Goal: Transaction & Acquisition: Purchase product/service

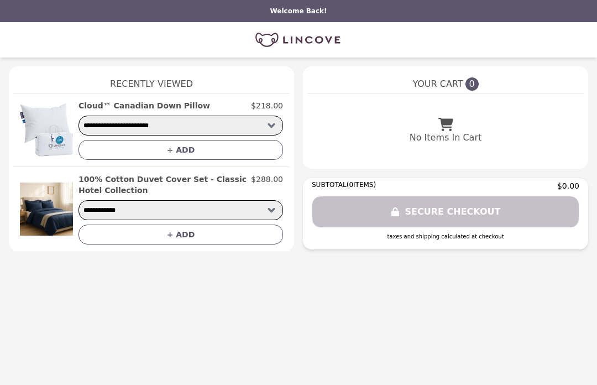
click at [52, 129] on img at bounding box center [46, 130] width 53 height 60
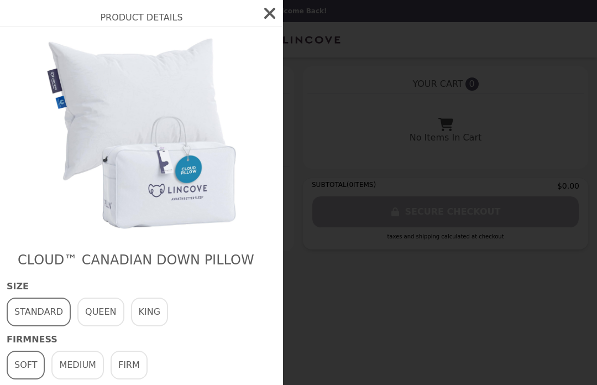
click at [107, 312] on button "QUEEN" at bounding box center [100, 311] width 47 height 29
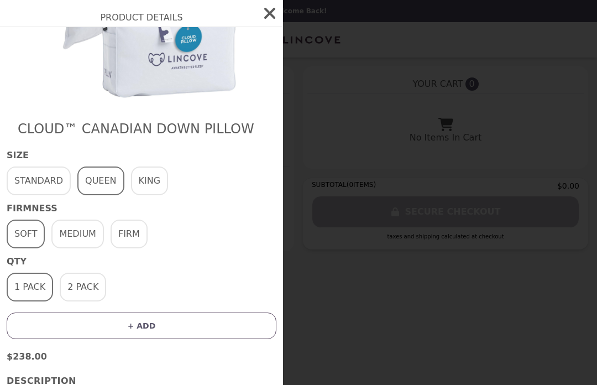
scroll to position [132, 0]
click at [83, 230] on button "MEDIUM" at bounding box center [77, 232] width 52 height 29
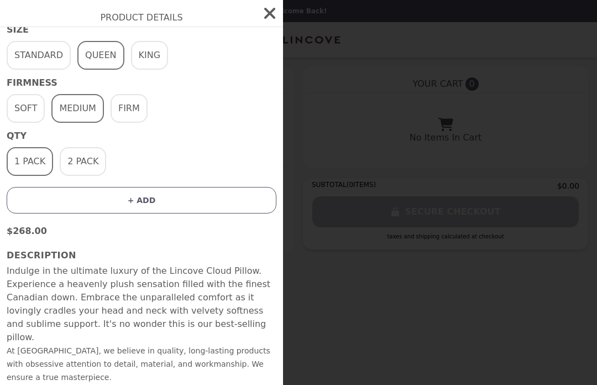
scroll to position [255, 0]
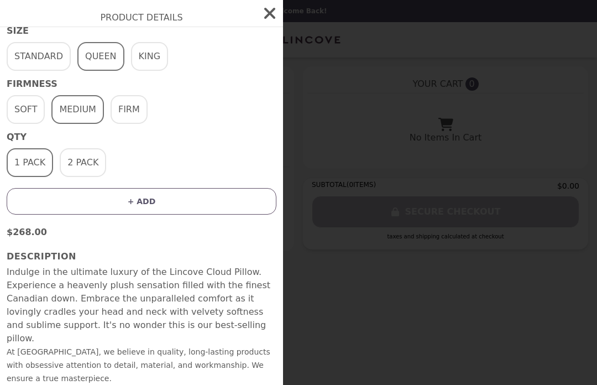
click at [43, 384] on button "SHOW MORE" at bounding box center [35, 391] width 57 height 13
click at [39, 384] on button "SHOW MORE" at bounding box center [35, 391] width 57 height 13
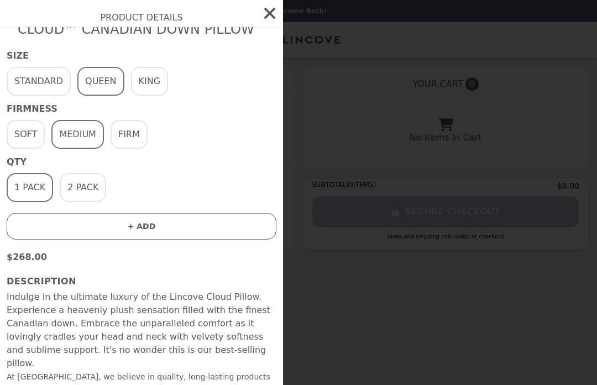
scroll to position [232, 0]
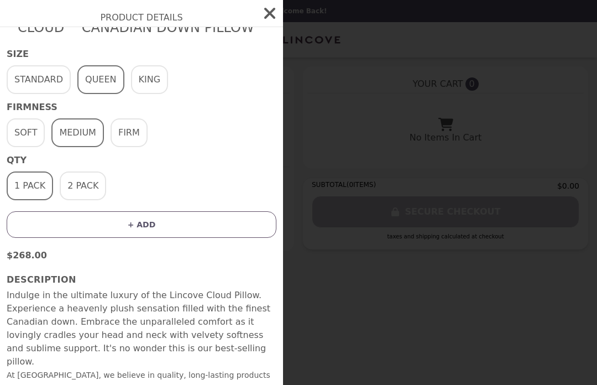
click at [44, 79] on button "STANDARD" at bounding box center [39, 79] width 64 height 29
click at [104, 73] on button "QUEEN" at bounding box center [100, 79] width 47 height 29
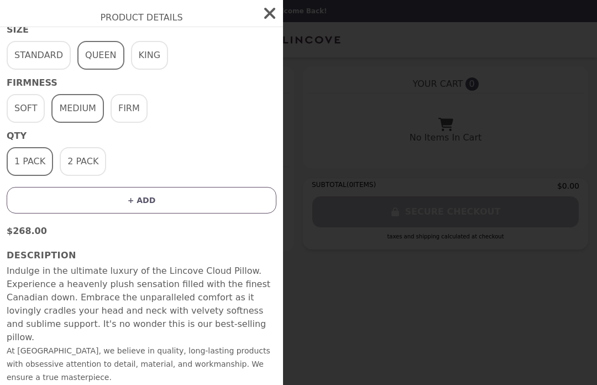
scroll to position [255, 0]
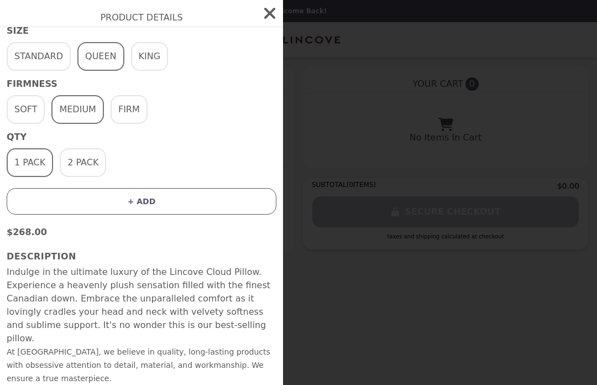
click at [38, 384] on button "SHOW MORE" at bounding box center [35, 391] width 57 height 13
click at [35, 384] on button "SHOW MORE" at bounding box center [35, 391] width 57 height 13
click at [271, 14] on icon "button" at bounding box center [269, 13] width 11 height 11
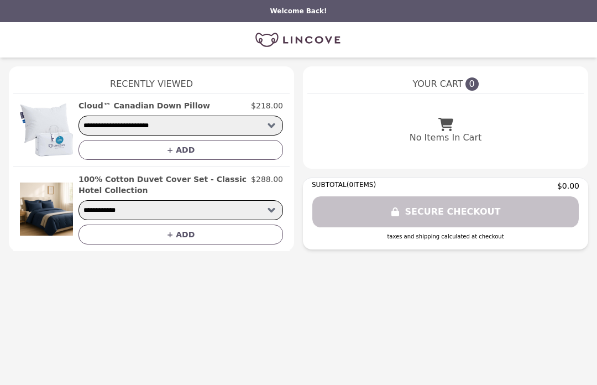
click at [274, 125] on select "**********" at bounding box center [180, 125] width 204 height 20
select select "**********"
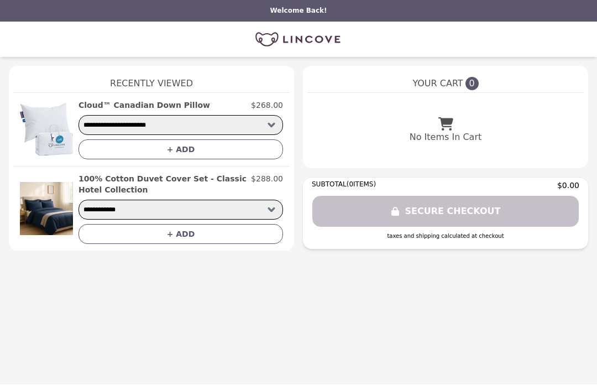
scroll to position [2, 0]
click at [312, 33] on img at bounding box center [298, 40] width 93 height 22
